Goal: Information Seeking & Learning: Find specific fact

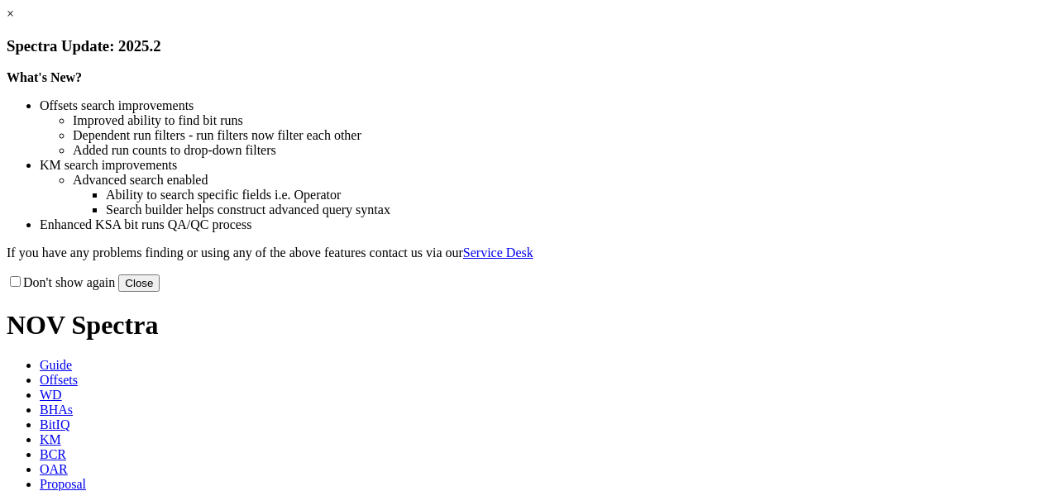
click at [160, 292] on button "Close" at bounding box center [138, 283] width 41 height 17
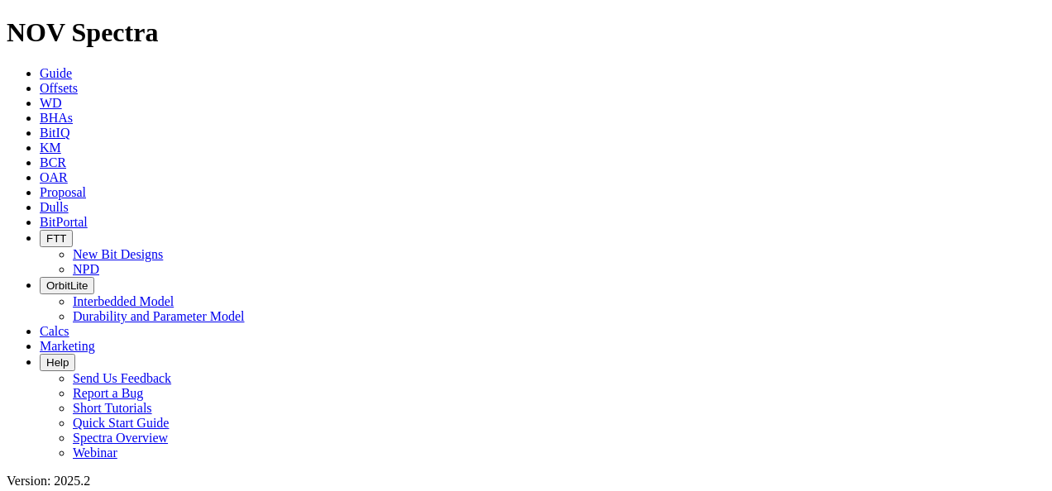
click at [68, 170] on span "OAR" at bounding box center [54, 177] width 28 height 14
paste input "18748547_USA"
type input "18748547_USA"
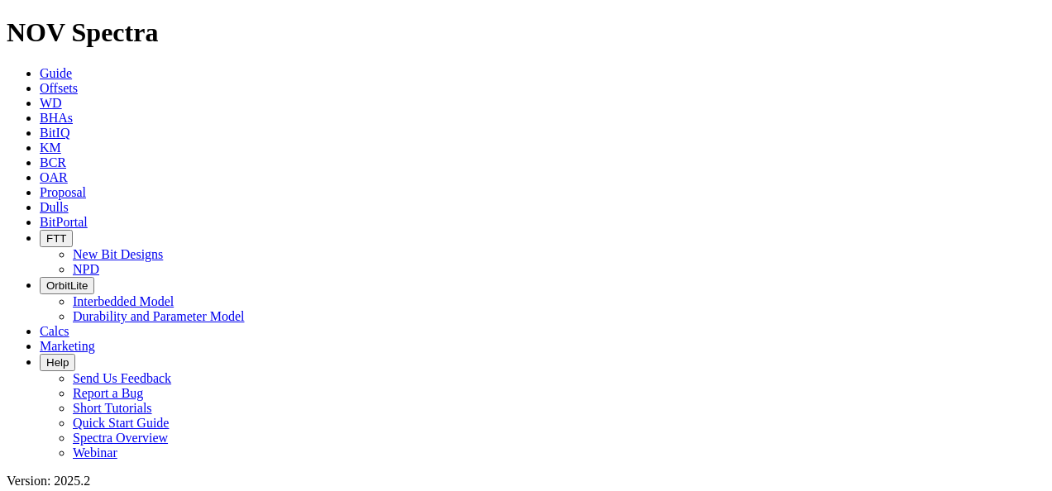
radio input "true"
radio input "false"
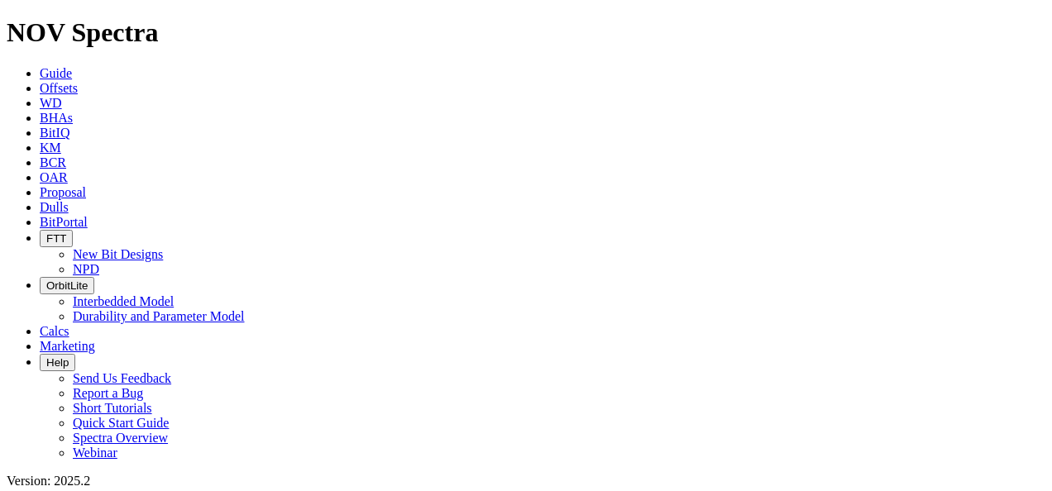
drag, startPoint x: 127, startPoint y: 77, endPoint x: 0, endPoint y: 84, distance: 127.5
paste input "9101038"
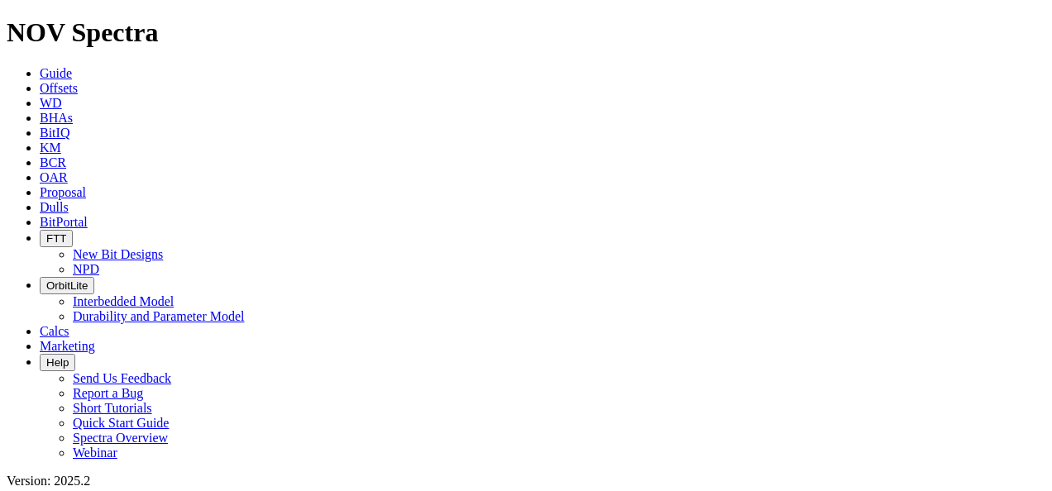
drag, startPoint x: 76, startPoint y: 69, endPoint x: 0, endPoint y: 73, distance: 76.2
paste input "2059"
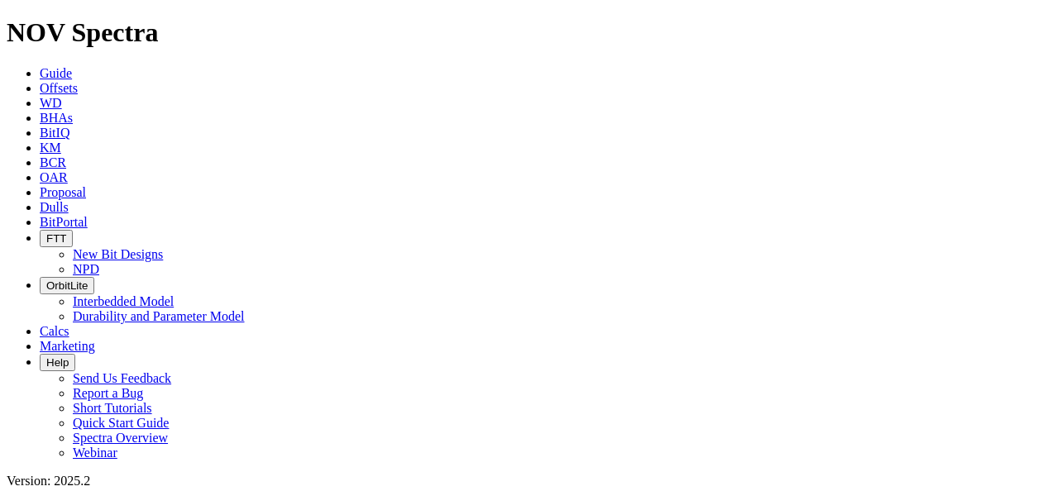
type input "19102059_USA"
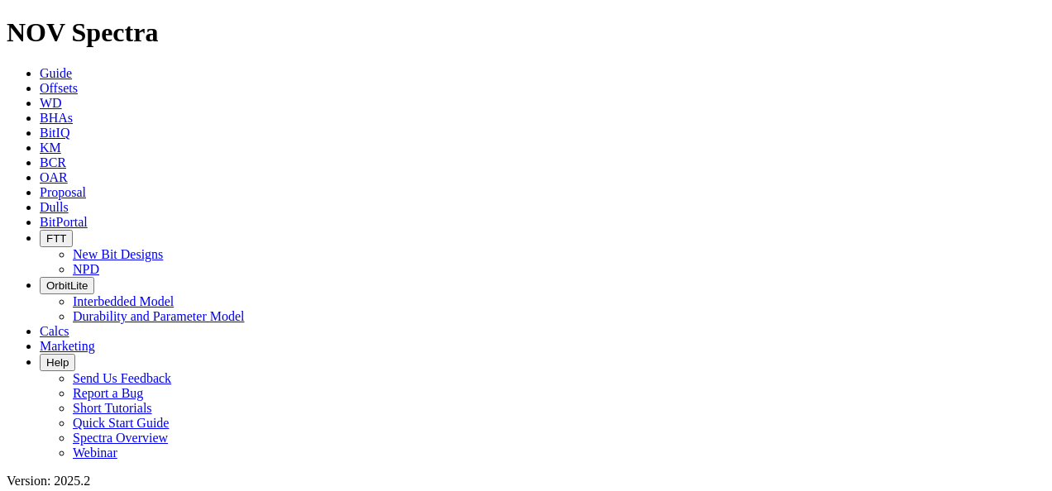
drag, startPoint x: 121, startPoint y: 64, endPoint x: 2, endPoint y: 56, distance: 118.5
paste input "10827"
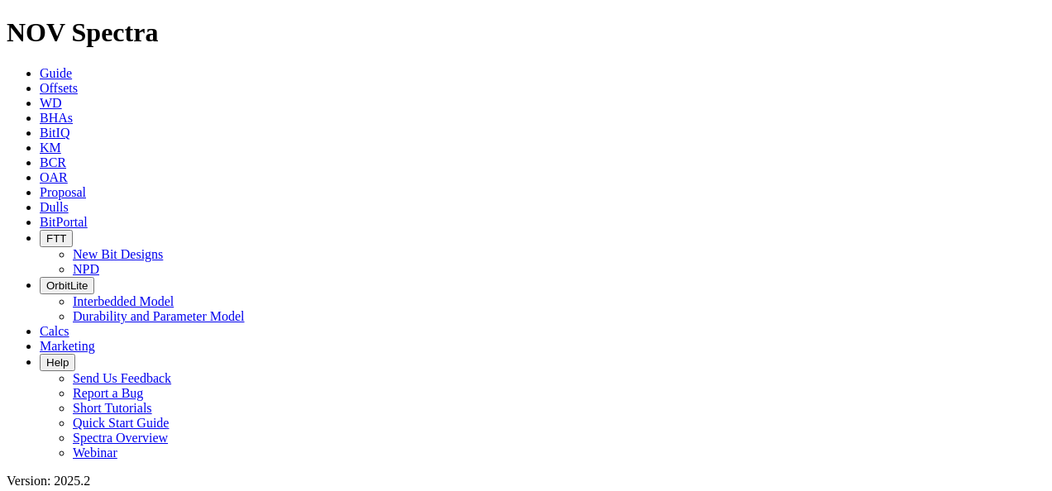
scroll to position [593, 0]
paste input "6386"
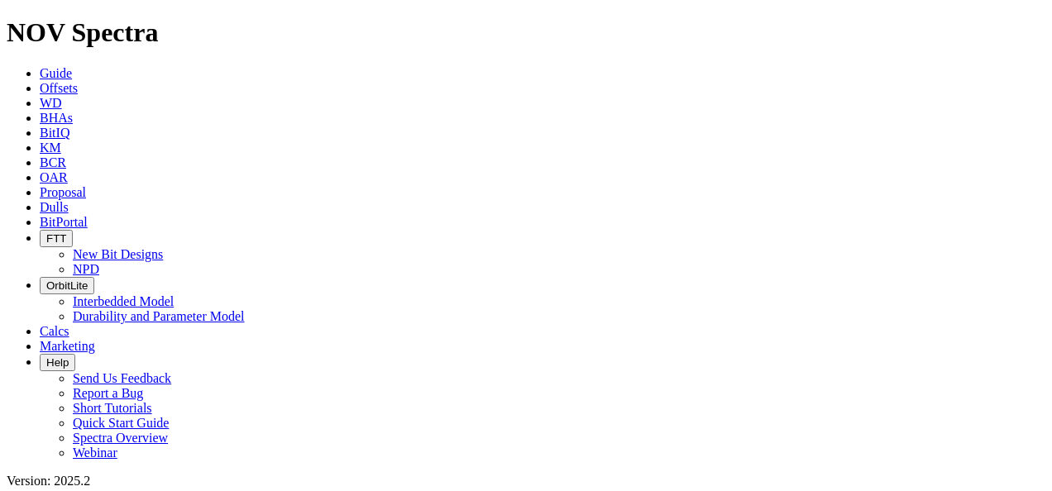
drag, startPoint x: 103, startPoint y: 75, endPoint x: 3, endPoint y: 68, distance: 99.5
paste input "0827"
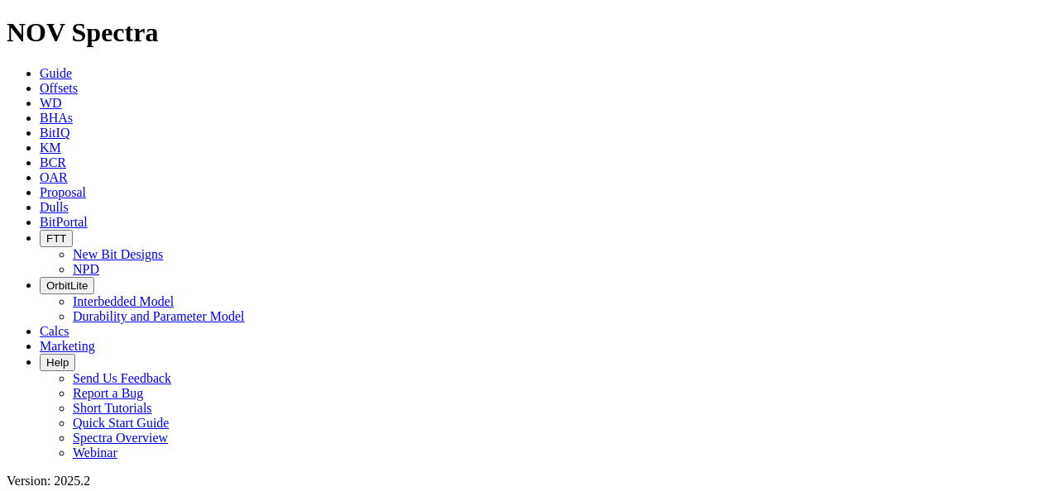
drag, startPoint x: 89, startPoint y: 76, endPoint x: 0, endPoint y: 93, distance: 90.8
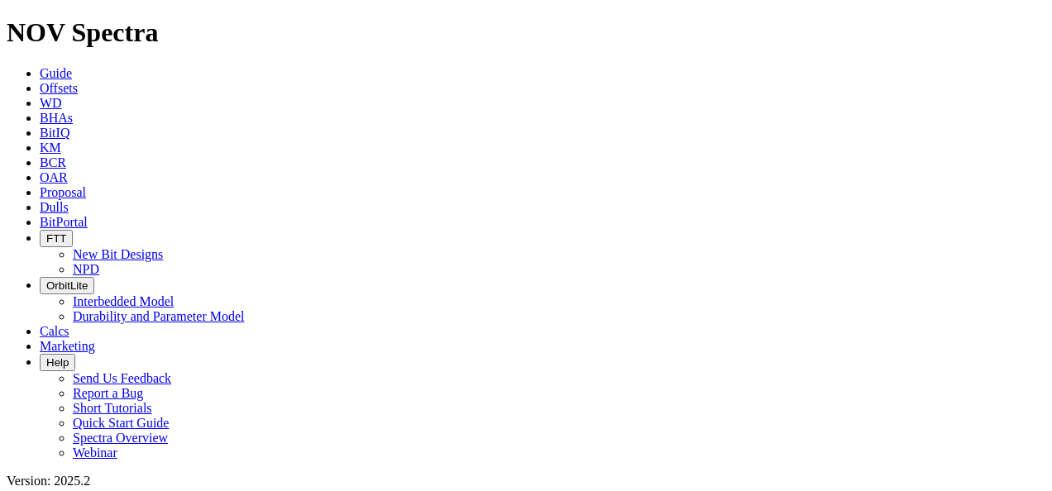
paste input "253841"
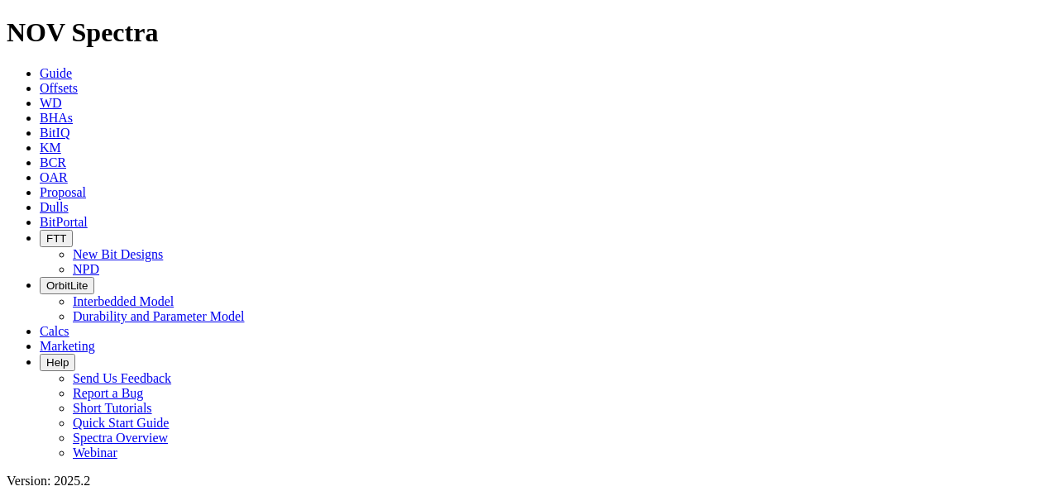
drag, startPoint x: 88, startPoint y: 68, endPoint x: 2, endPoint y: 70, distance: 85.2
paste input "111532"
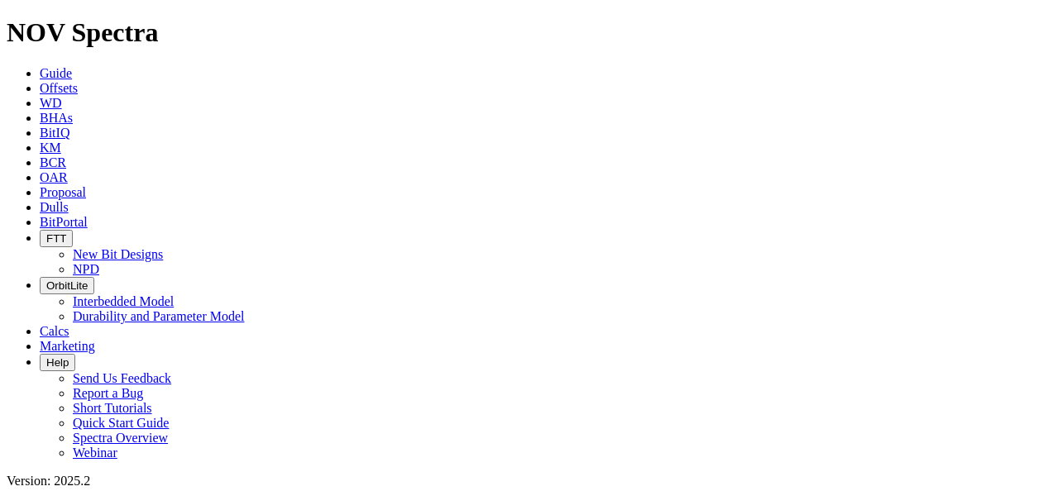
scroll to position [517, 0]
drag, startPoint x: 88, startPoint y: 69, endPoint x: 1, endPoint y: 84, distance: 88.9
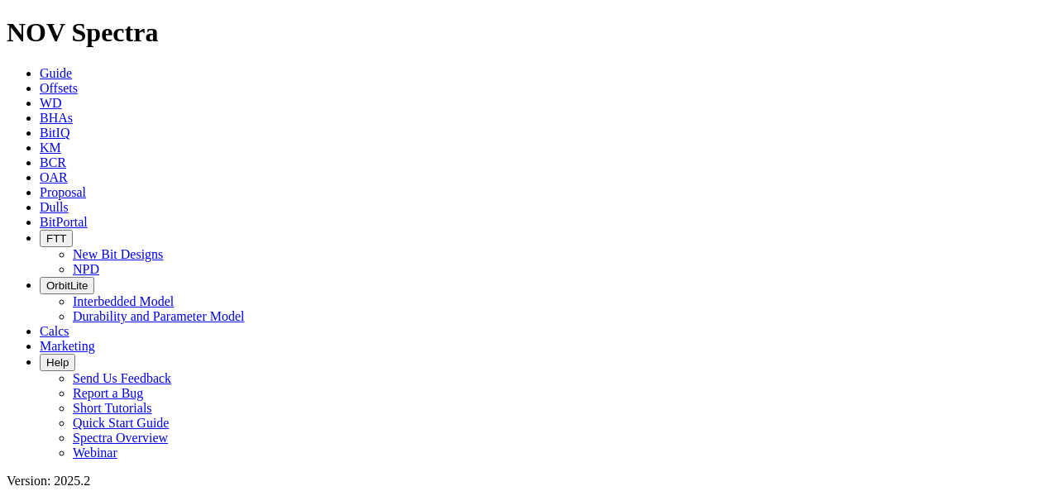
paste input "409"
type input "19114092"
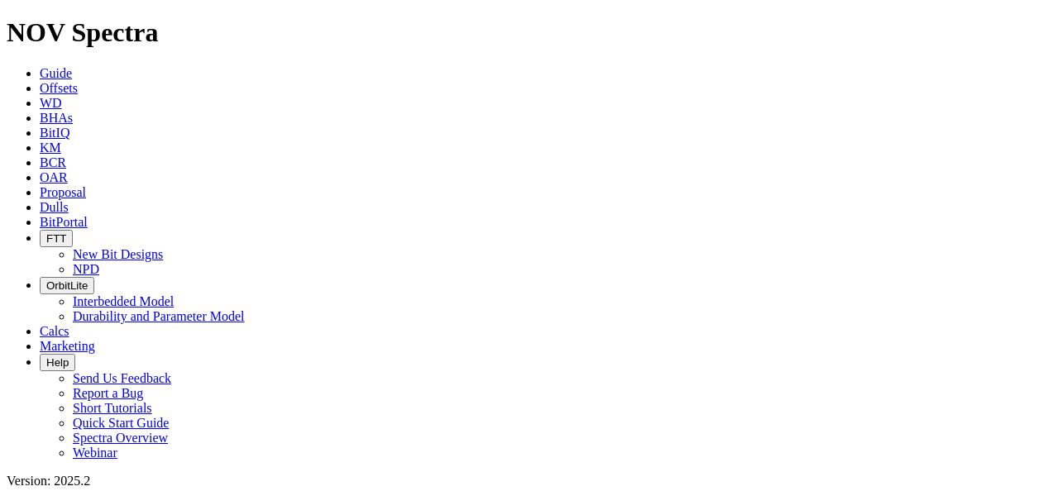
click at [88, 215] on span "BitPortal" at bounding box center [64, 222] width 48 height 14
